Goal: Task Accomplishment & Management: Manage account settings

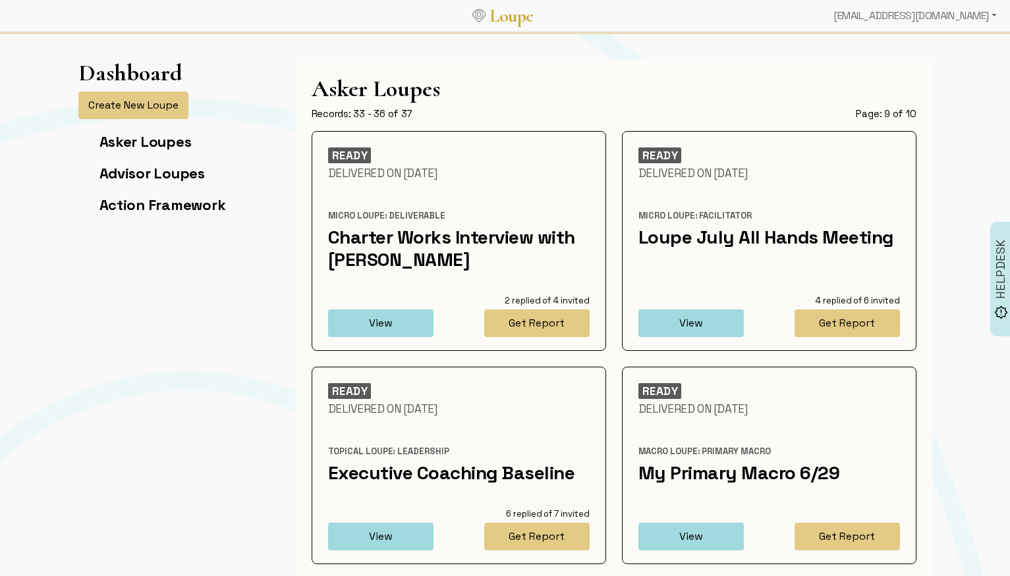
scroll to position [146, 0]
